Goal: Task Accomplishment & Management: Use online tool/utility

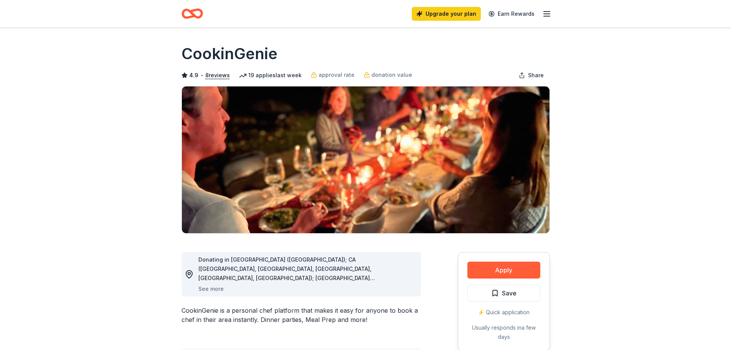
click at [190, 15] on icon "Home" at bounding box center [192, 14] width 21 height 18
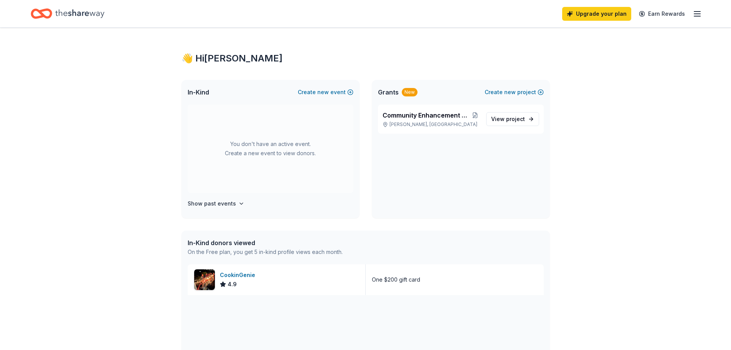
click at [699, 13] on icon "button" at bounding box center [697, 13] width 9 height 9
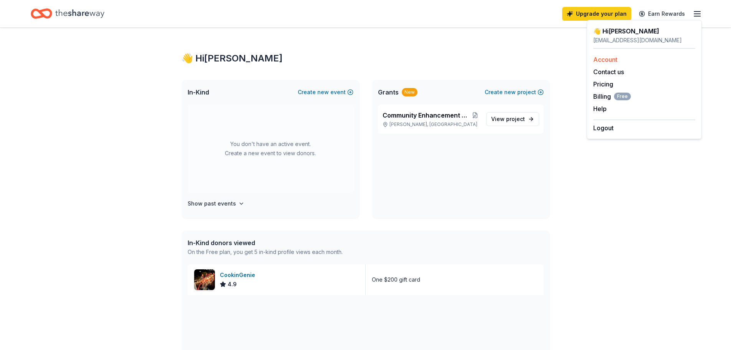
click at [604, 58] on link "Account" at bounding box center [605, 60] width 24 height 8
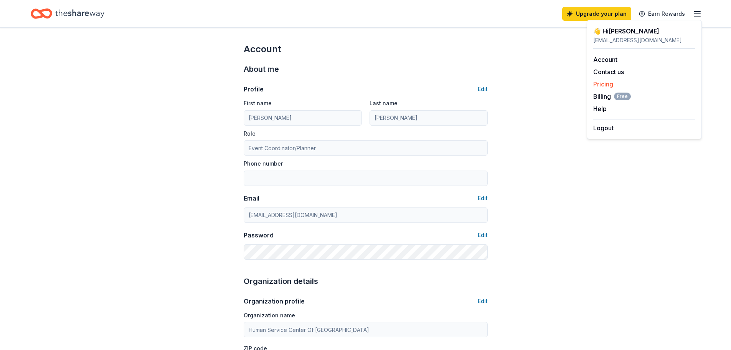
click at [603, 84] on link "Pricing" at bounding box center [603, 84] width 20 height 8
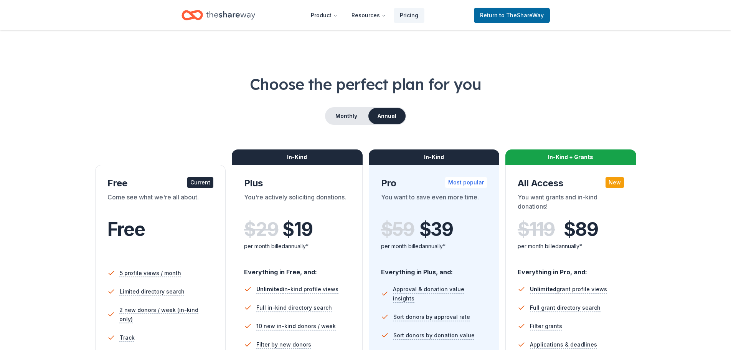
click at [604, 84] on h1 "Choose the perfect plan for you" at bounding box center [366, 83] width 670 height 21
click at [54, 159] on div "Choose the perfect plan for you Monthly Annual Free Current Come see what we're…" at bounding box center [366, 260] width 670 height 375
click at [221, 16] on icon "Home" at bounding box center [230, 15] width 49 height 8
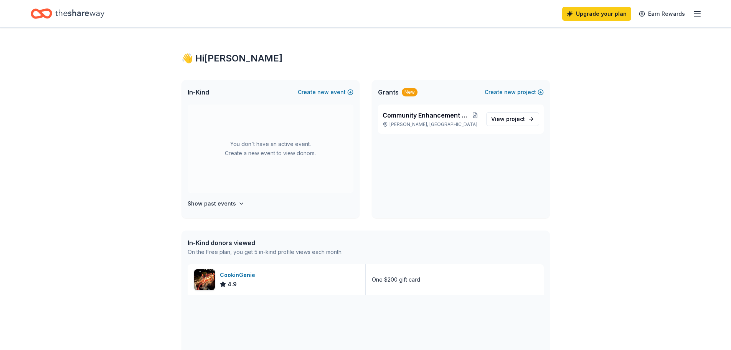
click at [700, 12] on line "button" at bounding box center [697, 12] width 6 height 0
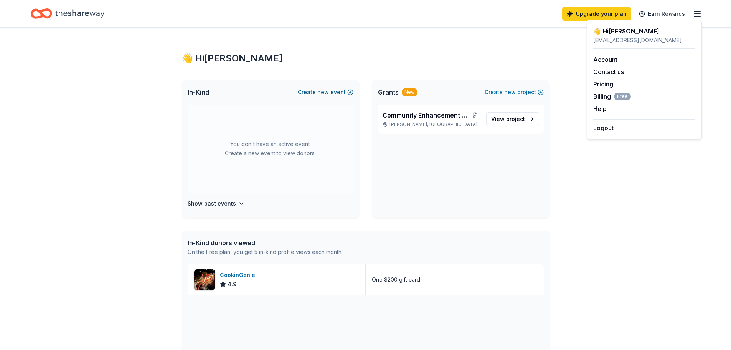
click at [326, 92] on span "new" at bounding box center [323, 92] width 12 height 9
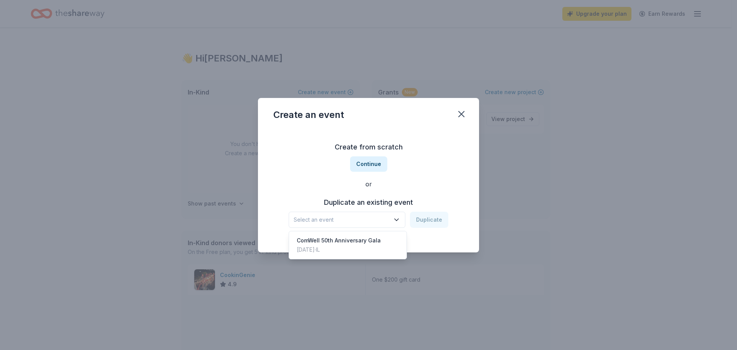
click at [394, 217] on icon "button" at bounding box center [397, 220] width 8 height 8
click at [321, 241] on div "ComWell 50th Anniversary Gala" at bounding box center [339, 240] width 84 height 9
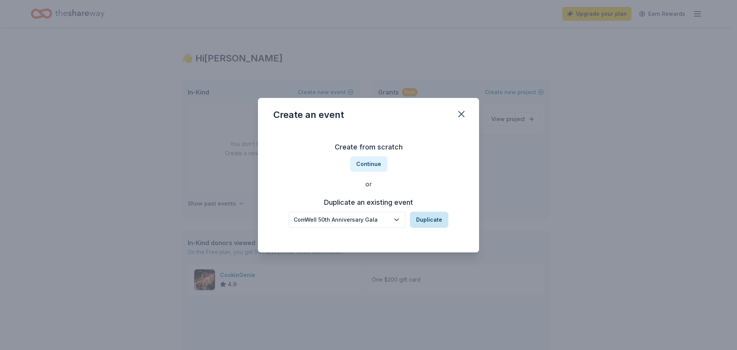
click at [431, 217] on button "Duplicate" at bounding box center [429, 219] width 38 height 16
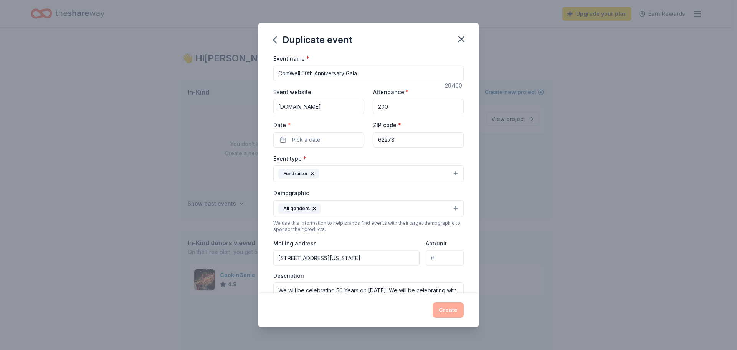
drag, startPoint x: 314, startPoint y: 73, endPoint x: 303, endPoint y: 72, distance: 10.8
click at [303, 72] on input "ComWell 50th Anniversary Gala" at bounding box center [368, 73] width 190 height 15
type input "ComWell Gala"
click at [303, 140] on span "Pick a date" at bounding box center [306, 139] width 28 height 9
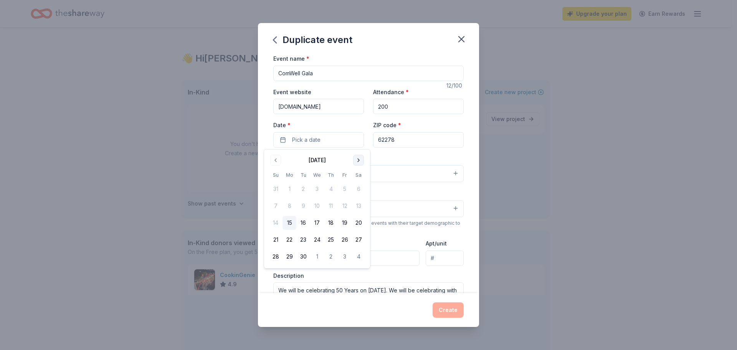
click at [358, 159] on button "Go to next month" at bounding box center [358, 160] width 11 height 11
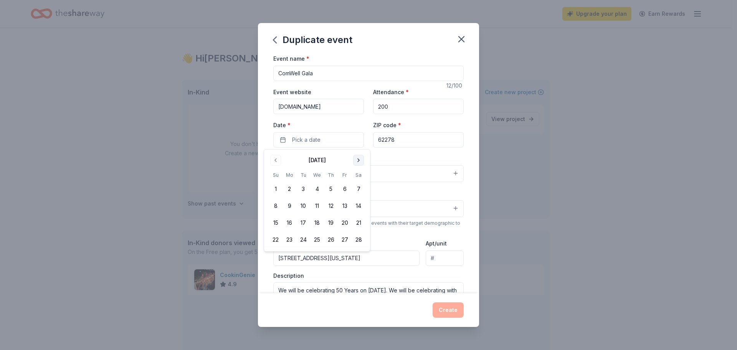
click at [358, 159] on button "Go to next month" at bounding box center [358, 160] width 11 height 11
click at [359, 241] on button "25" at bounding box center [359, 240] width 14 height 14
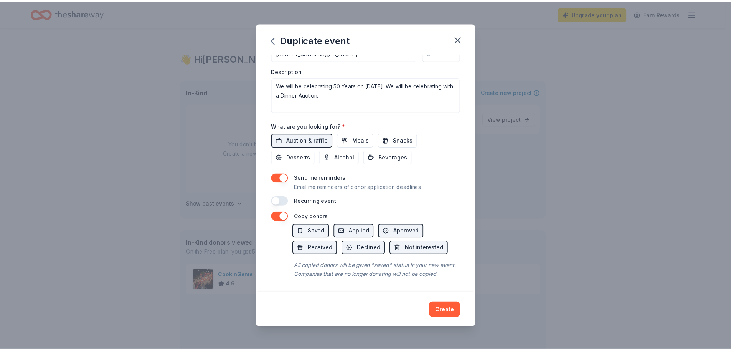
scroll to position [214, 0]
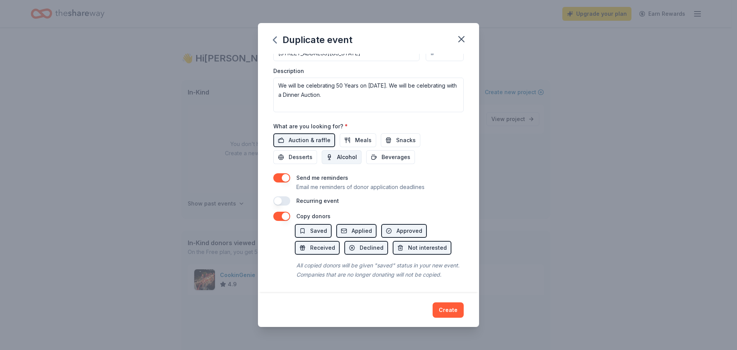
click at [345, 152] on span "Alcohol" at bounding box center [347, 156] width 20 height 9
click at [392, 152] on span "Beverages" at bounding box center [395, 156] width 29 height 9
click at [400, 135] on span "Snacks" at bounding box center [406, 139] width 20 height 9
click at [339, 78] on textarea "We will be celebrating 50 Years on [DATE]. We will be celebrating with a Dinner…" at bounding box center [368, 95] width 190 height 35
click at [383, 78] on textarea "We will be celebrating 51 Years on [DATE]. We will be celebrating with a Dinner…" at bounding box center [368, 95] width 190 height 35
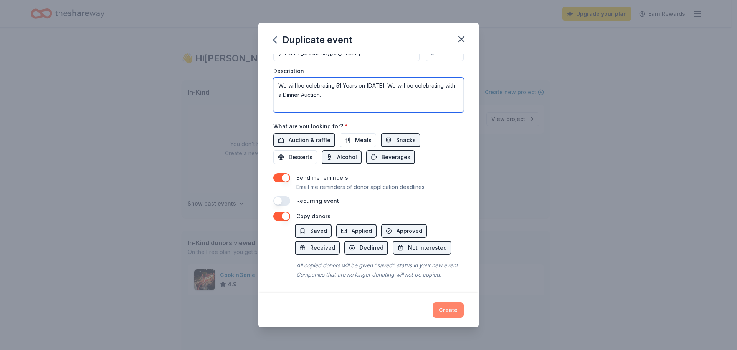
type textarea "We will be celebrating 51 Years on [DATE]. We will be celebrating with a Dinner…"
click at [447, 309] on button "Create" at bounding box center [448, 309] width 31 height 15
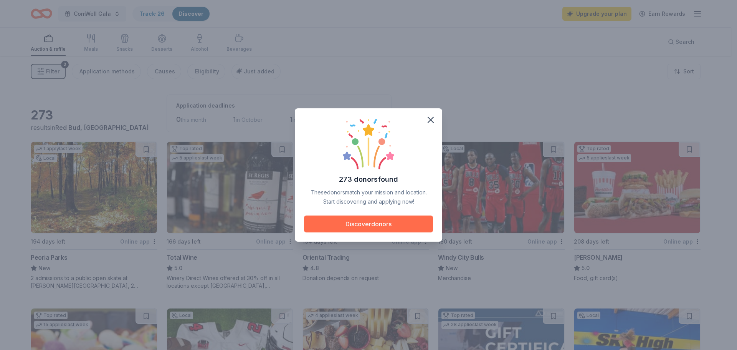
click at [367, 225] on button "Discover donors" at bounding box center [368, 223] width 129 height 17
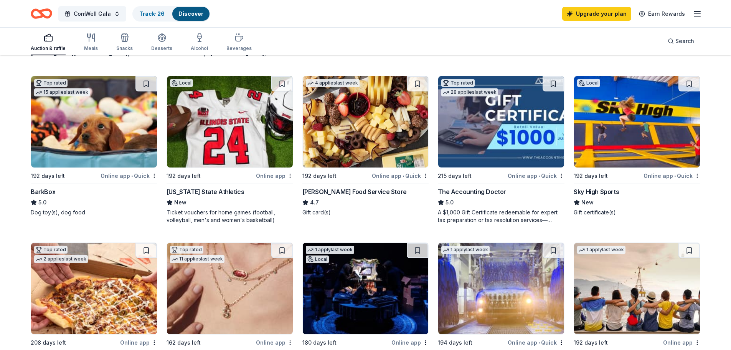
scroll to position [345, 0]
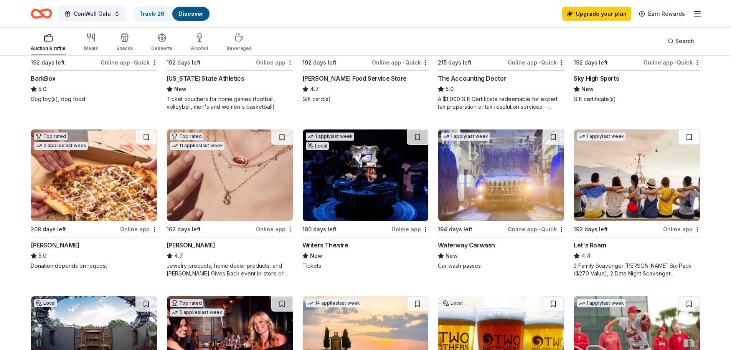
click at [688, 136] on button at bounding box center [689, 136] width 21 height 15
click at [282, 139] on button at bounding box center [281, 136] width 21 height 15
click at [146, 138] on button at bounding box center [145, 136] width 21 height 15
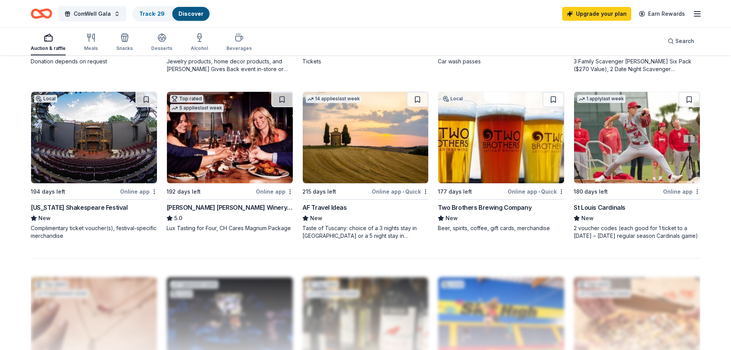
scroll to position [537, 0]
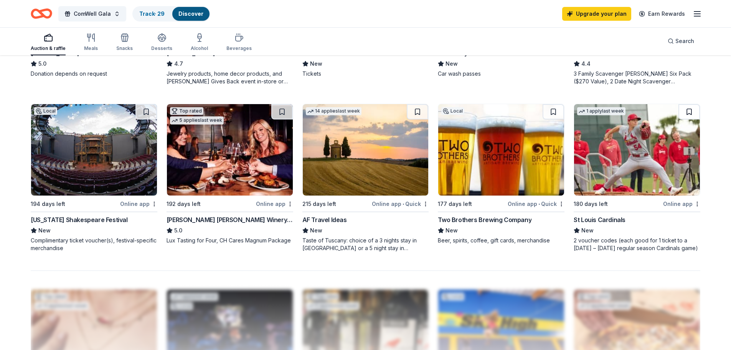
click at [688, 111] on button at bounding box center [689, 111] width 21 height 15
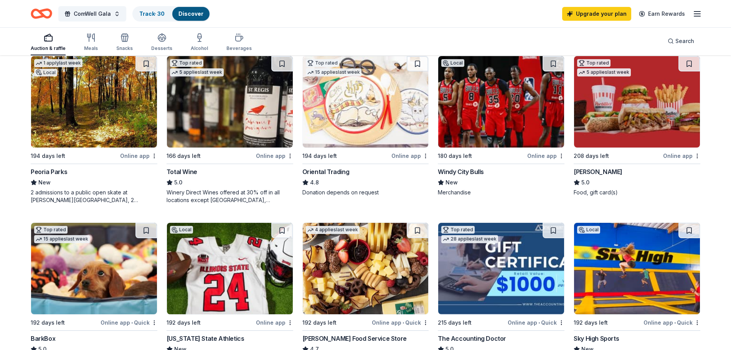
scroll to position [36, 0]
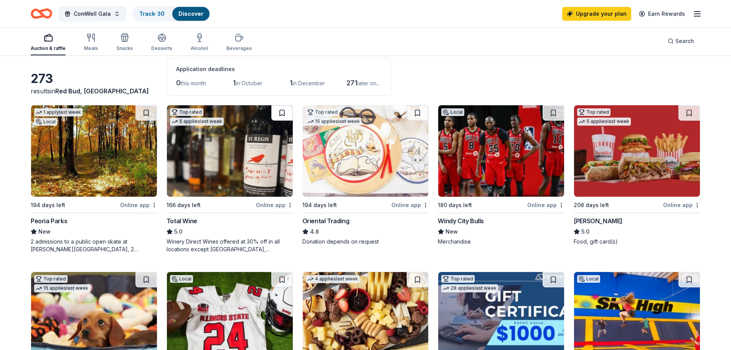
click at [283, 111] on button at bounding box center [281, 112] width 21 height 15
